Goal: Task Accomplishment & Management: Use online tool/utility

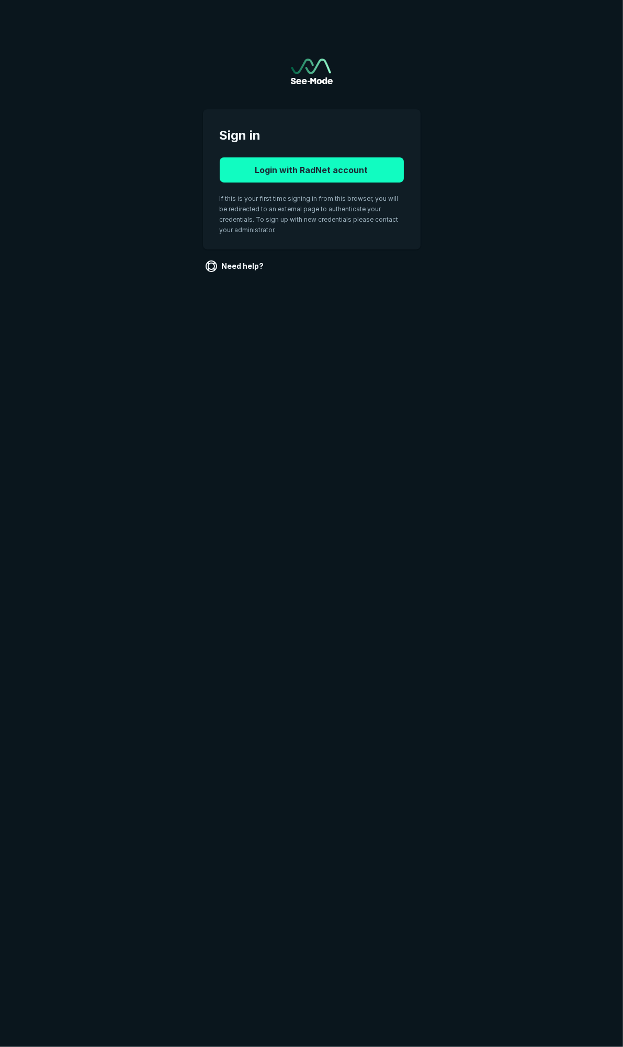
click at [329, 169] on button "Login with RadNet account" at bounding box center [312, 169] width 184 height 25
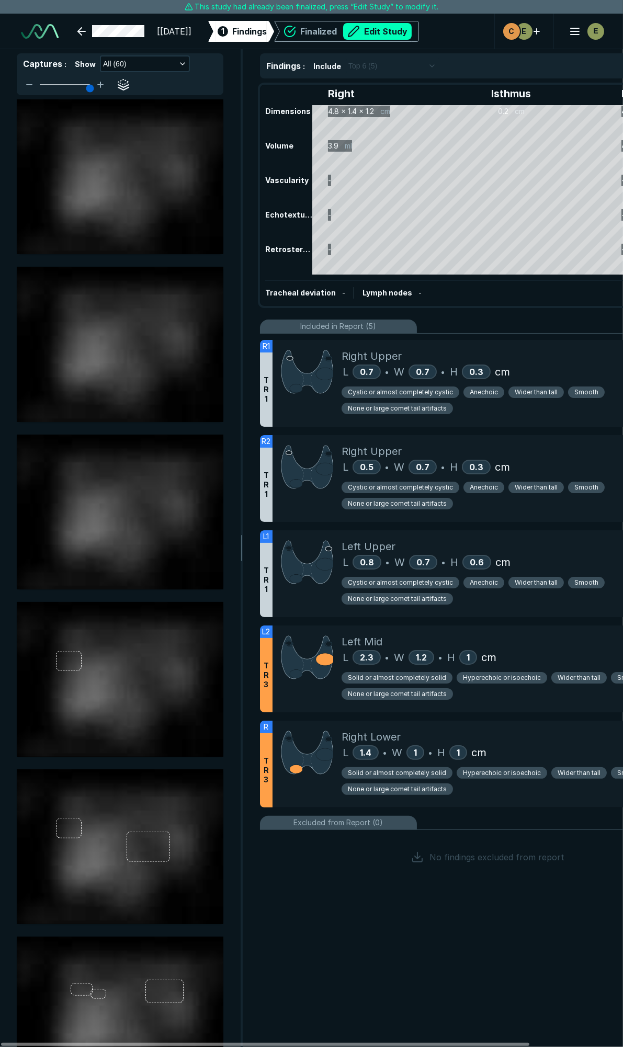
scroll to position [2312, 3388]
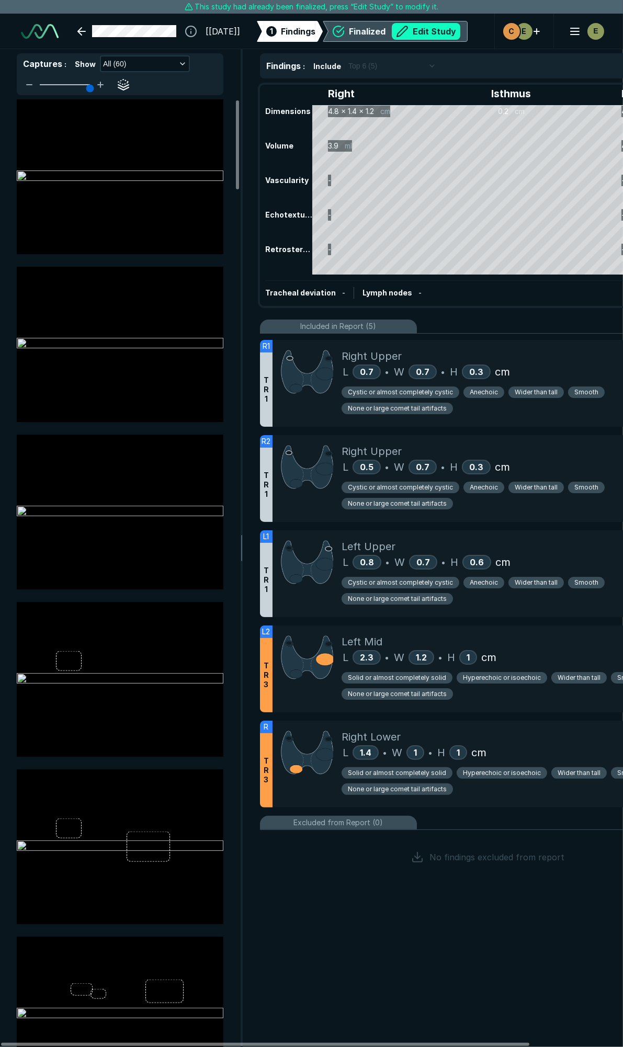
click at [437, 38] on button "Edit Study" at bounding box center [426, 31] width 68 height 17
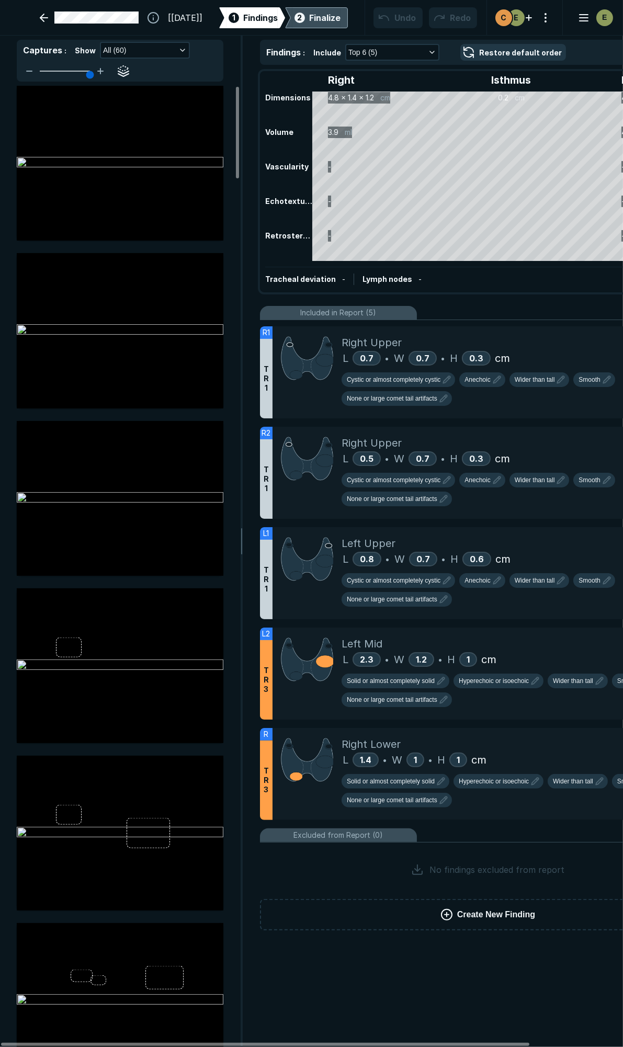
scroll to position [5872, 4146]
click at [536, 347] on div "Right Upper" at bounding box center [523, 343] width 365 height 16
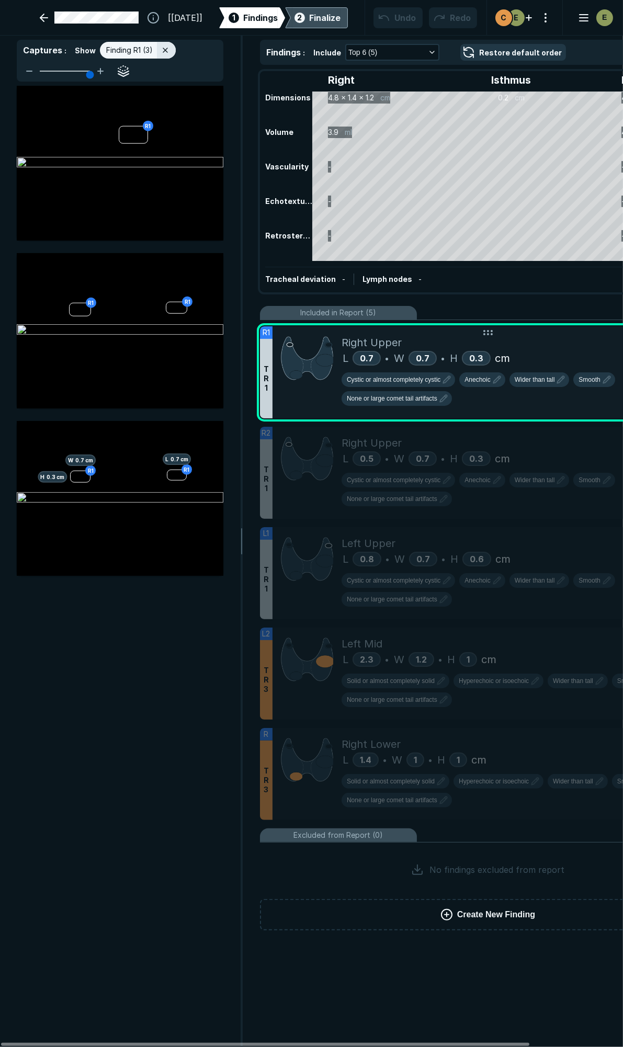
scroll to position [5554, 2256]
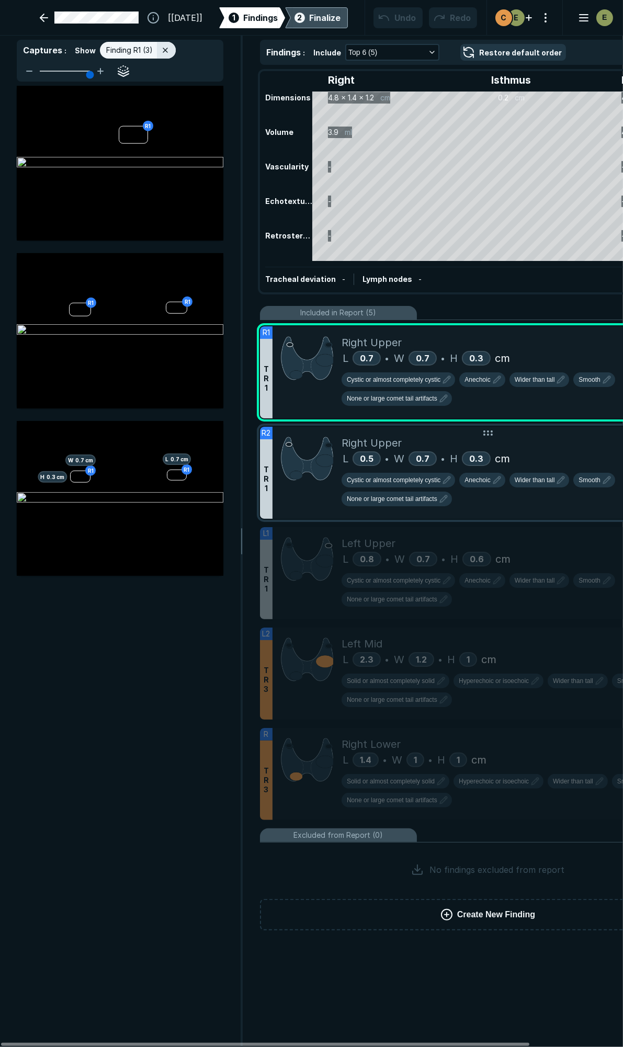
click at [560, 443] on div "Right Upper" at bounding box center [523, 443] width 365 height 16
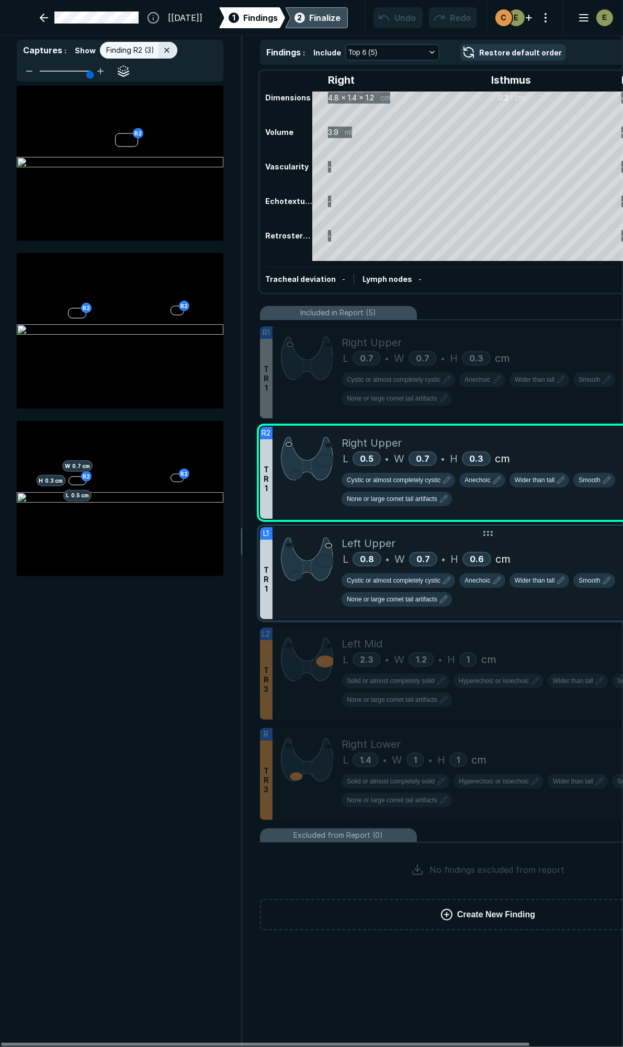
click at [557, 544] on div "Left Upper" at bounding box center [523, 543] width 365 height 16
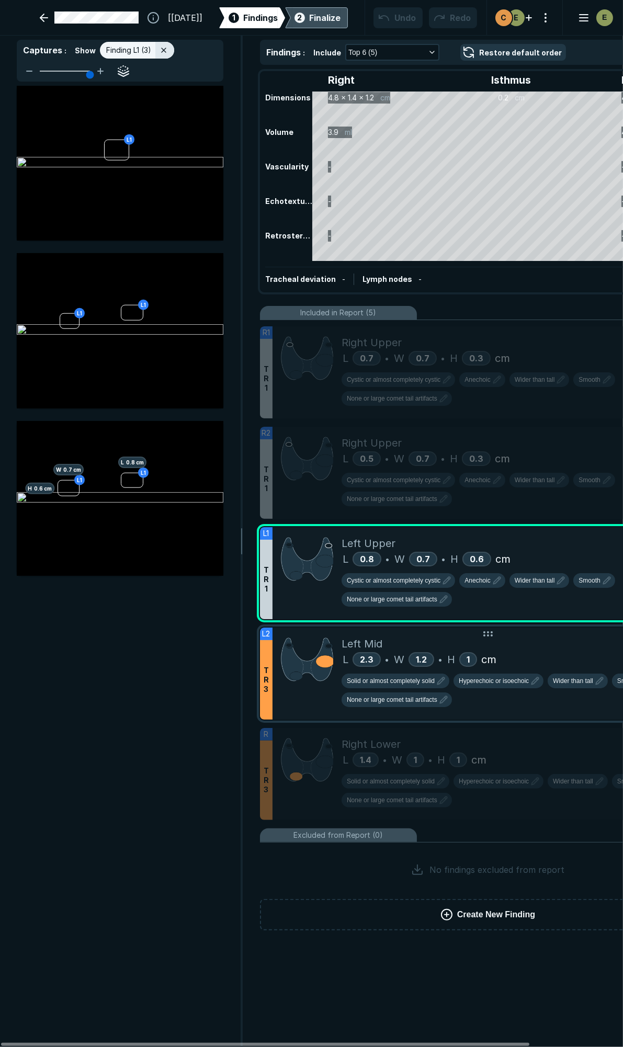
click at [573, 636] on div "Left Mid" at bounding box center [523, 644] width 365 height 16
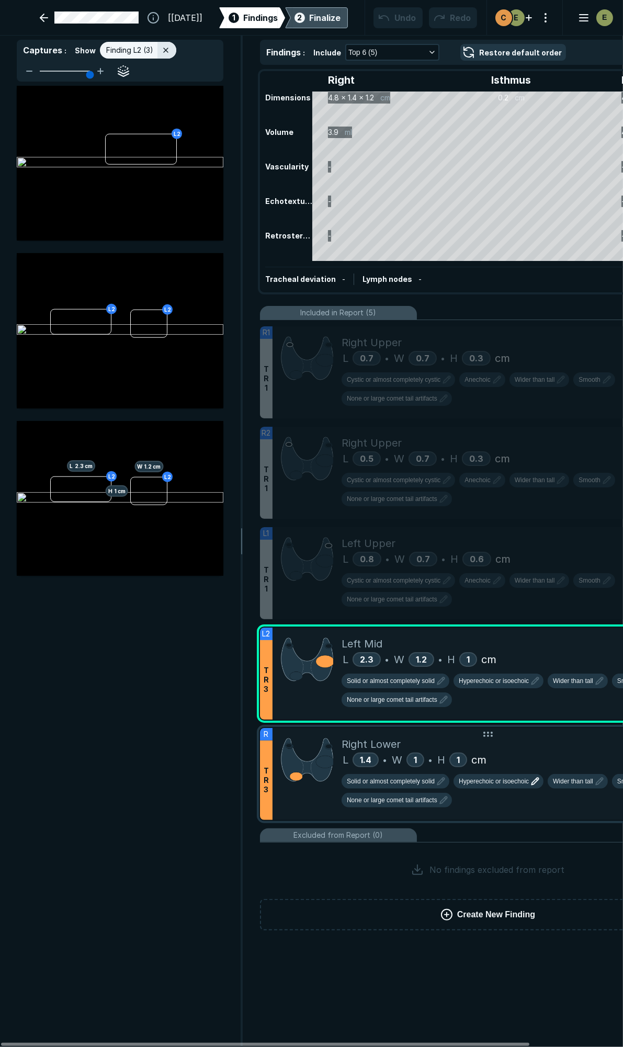
drag, startPoint x: 547, startPoint y: 737, endPoint x: 523, endPoint y: 778, distance: 46.9
click at [547, 737] on div "Right Lower" at bounding box center [523, 744] width 365 height 16
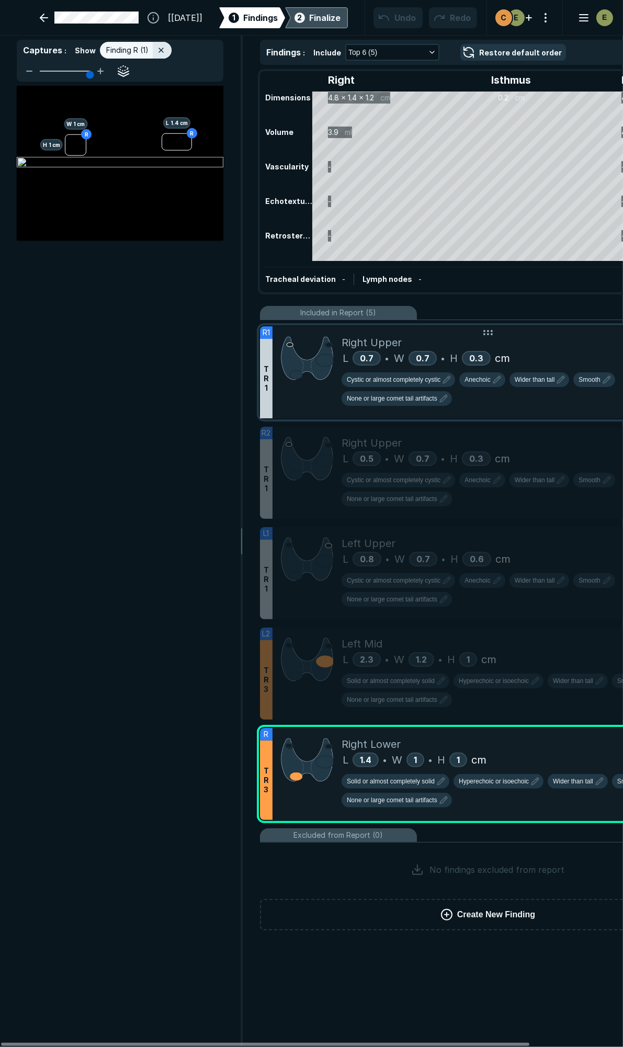
click at [561, 362] on div "L 0.7 • W 0.7 • H 0.3 cm" at bounding box center [523, 358] width 365 height 16
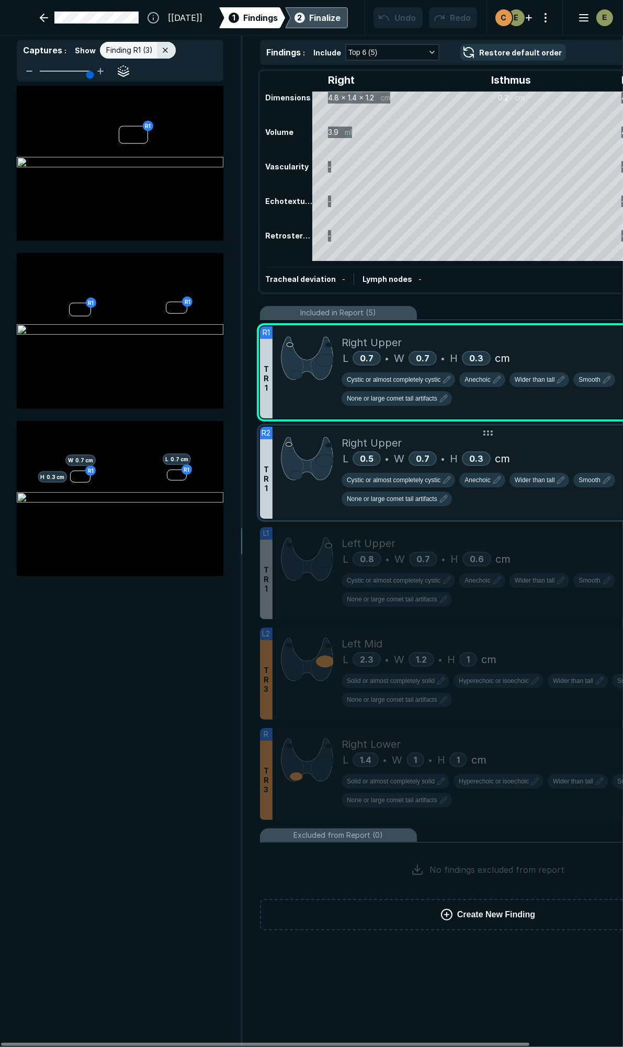
click at [558, 451] on div "L 0.5 • W 0.7 • H 0.3 cm" at bounding box center [523, 459] width 365 height 16
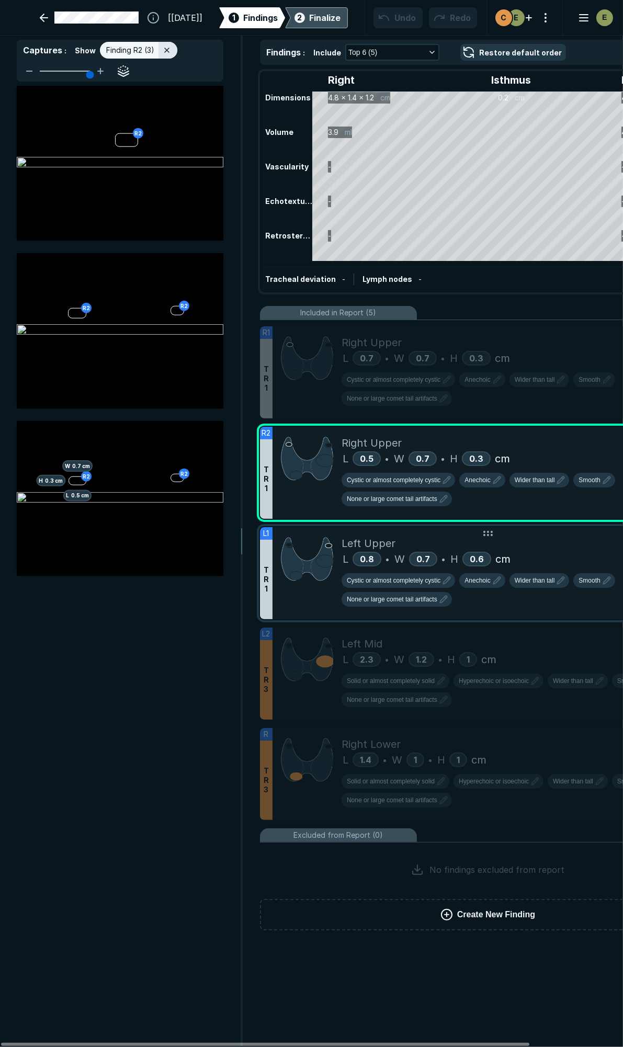
click at [543, 535] on div "Left Upper" at bounding box center [523, 543] width 365 height 16
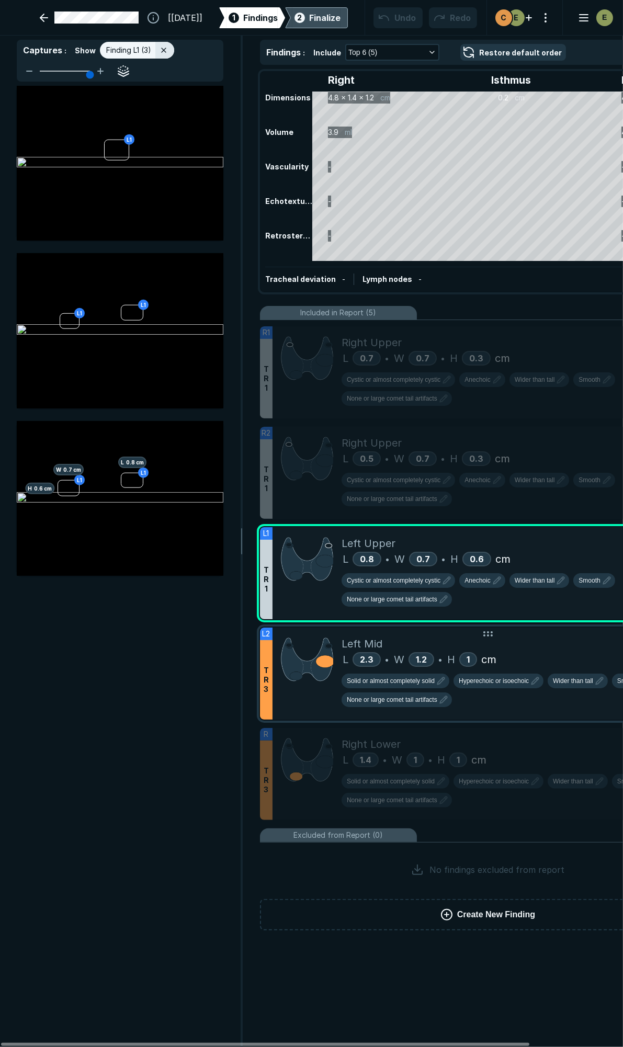
click at [536, 651] on div "L 2.3 • W 1.2 • H 1 cm" at bounding box center [523, 659] width 365 height 16
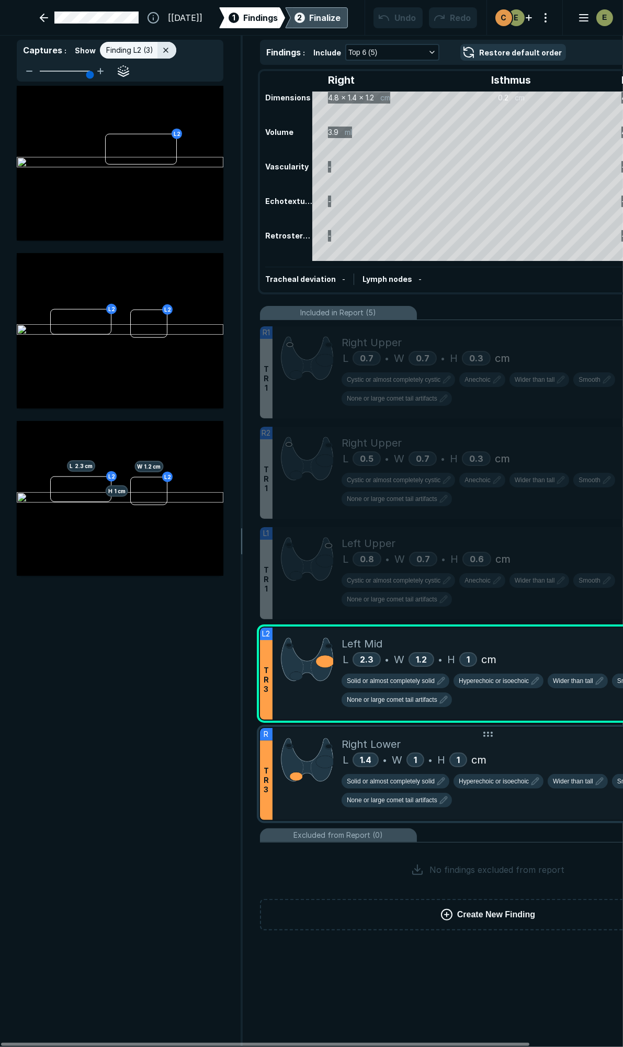
click at [539, 752] on div "L 1.4 • W 1 • H 1 cm" at bounding box center [523, 760] width 365 height 16
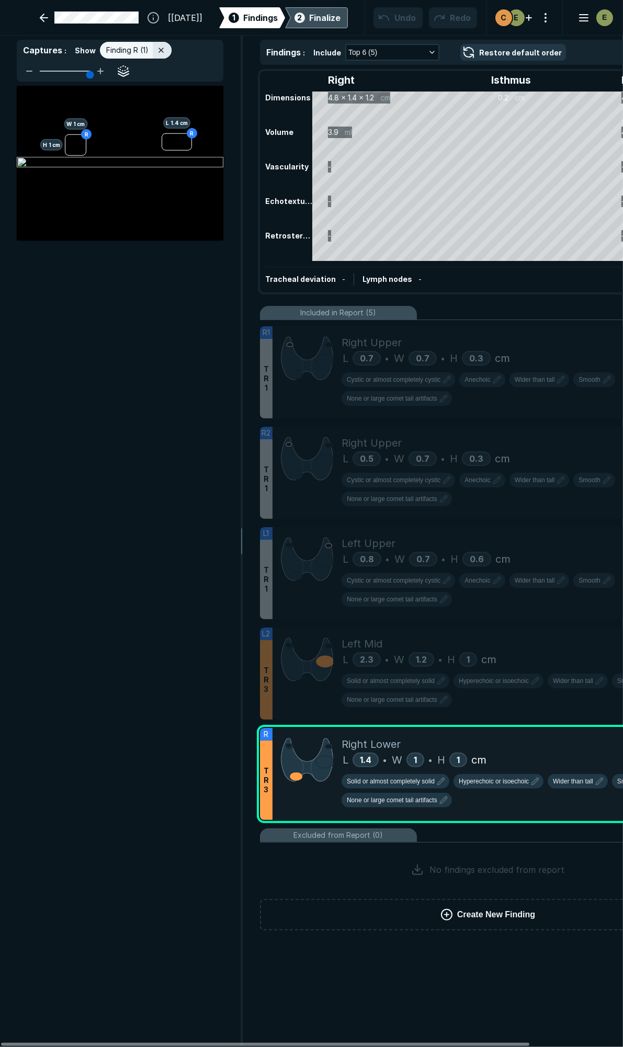
click at [190, 296] on div "R L 1.4 cm R H 1 cm W 1 cm" at bounding box center [120, 566] width 240 height 961
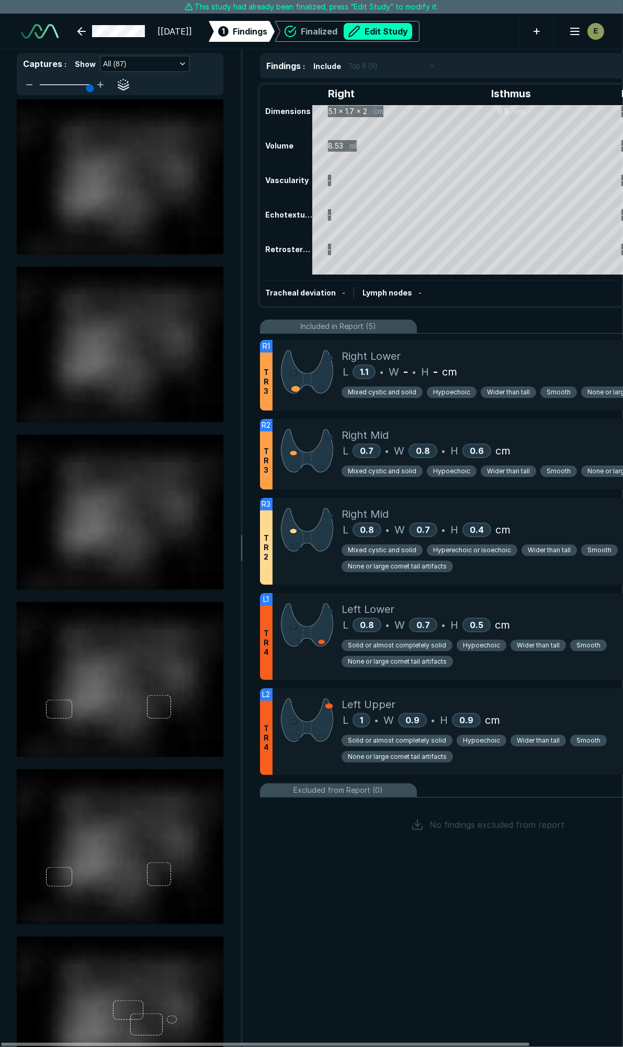
scroll to position [5811, 4146]
